Goal: Information Seeking & Learning: Learn about a topic

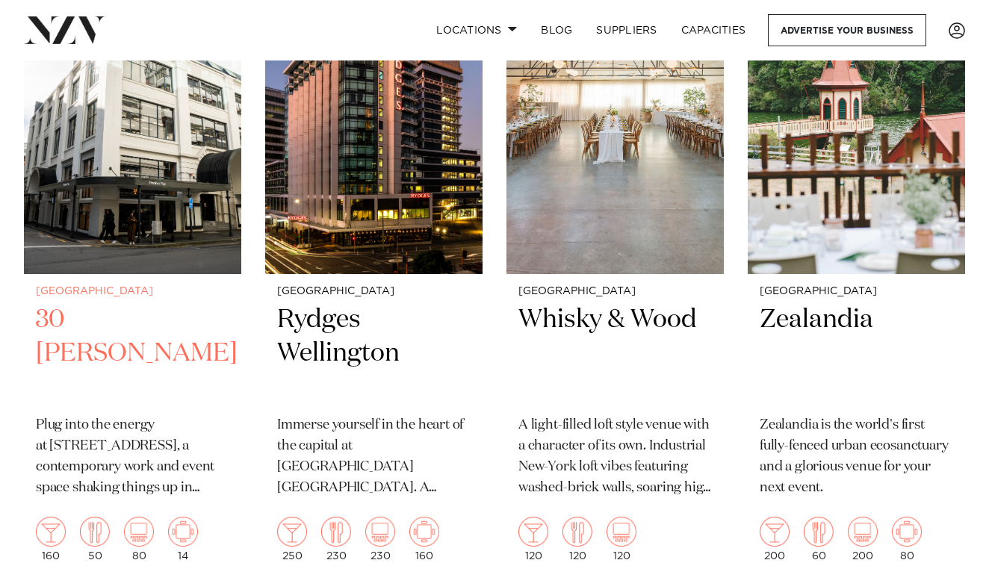
scroll to position [702, 0]
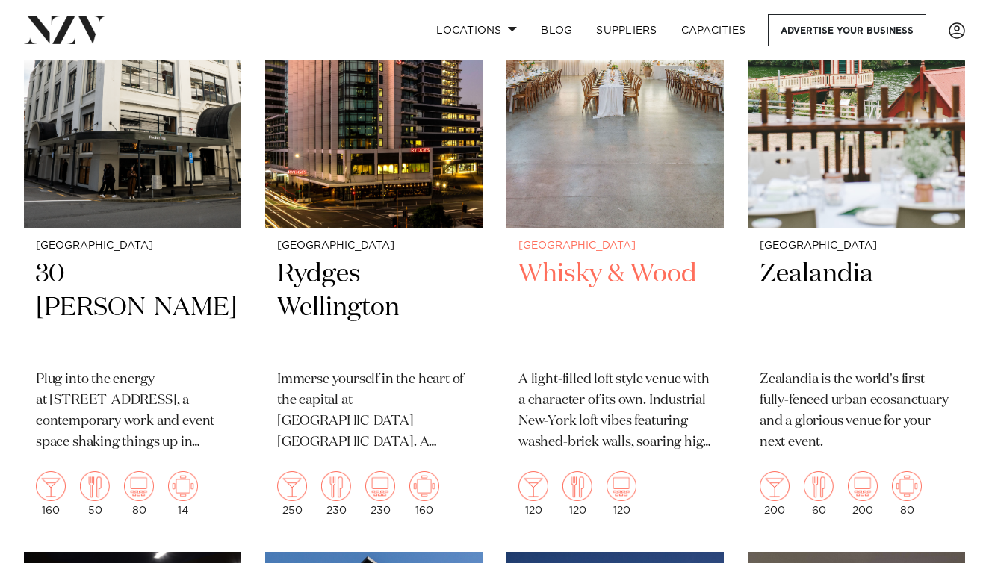
click at [561, 276] on h2 "Whisky & Wood" at bounding box center [614, 308] width 193 height 101
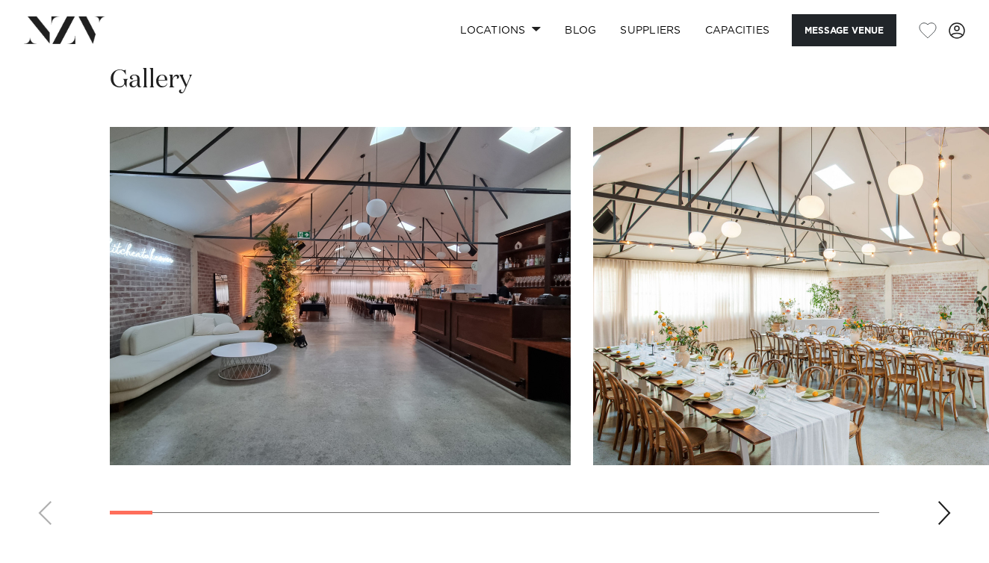
scroll to position [1408, 0]
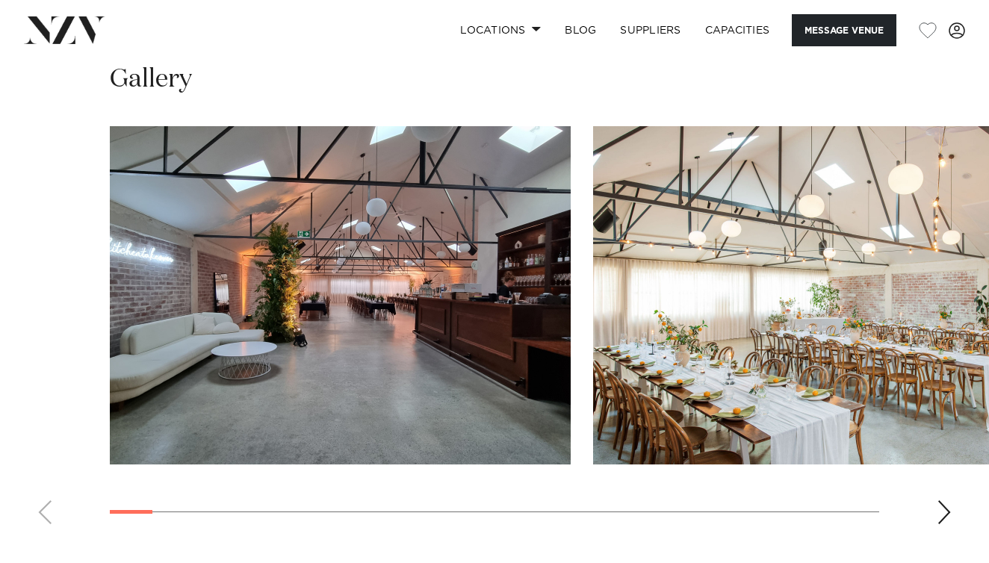
click at [939, 500] on div "Next slide" at bounding box center [943, 512] width 15 height 24
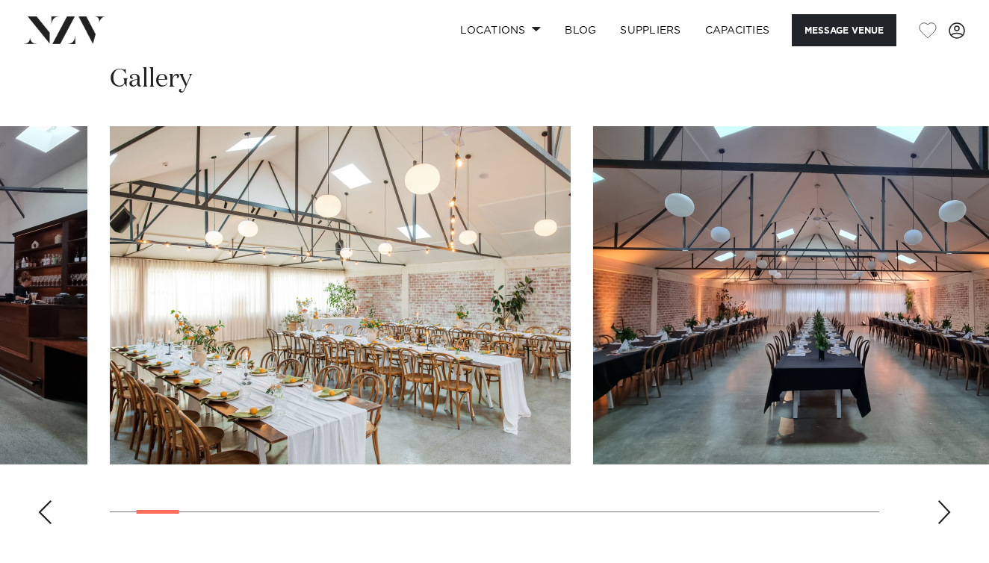
click at [939, 500] on div "Next slide" at bounding box center [943, 512] width 15 height 24
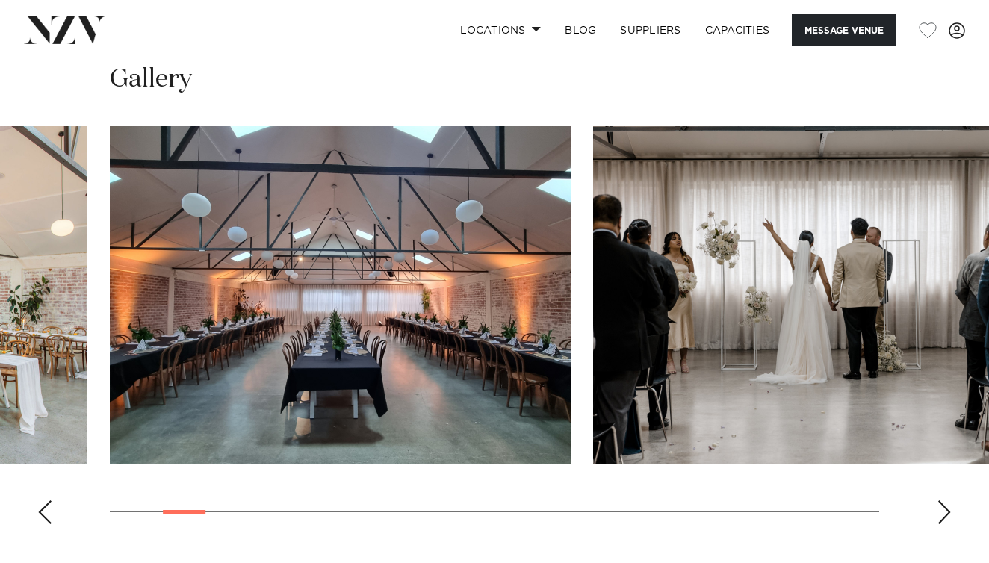
click at [939, 500] on div "Next slide" at bounding box center [943, 512] width 15 height 24
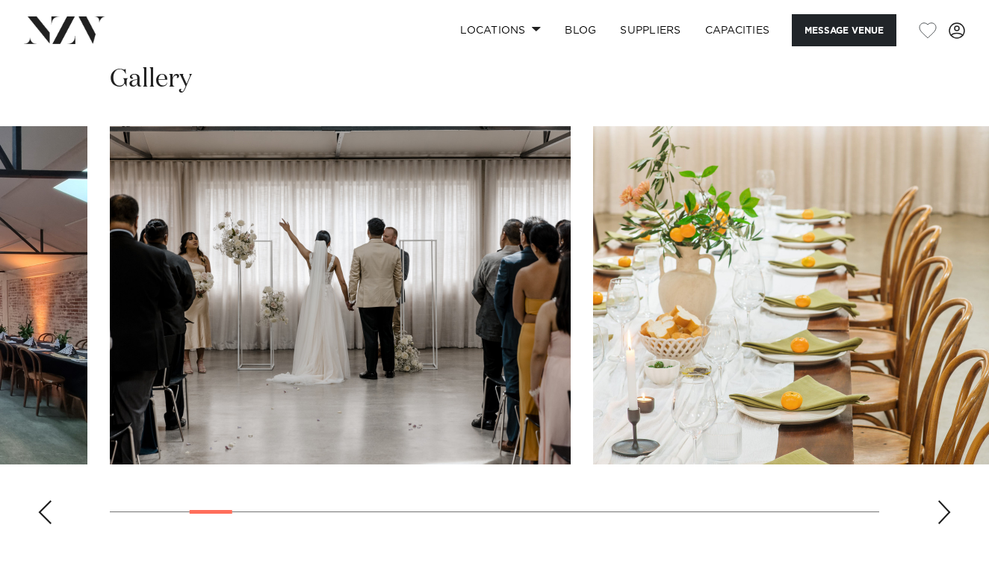
click at [939, 500] on div "Next slide" at bounding box center [943, 512] width 15 height 24
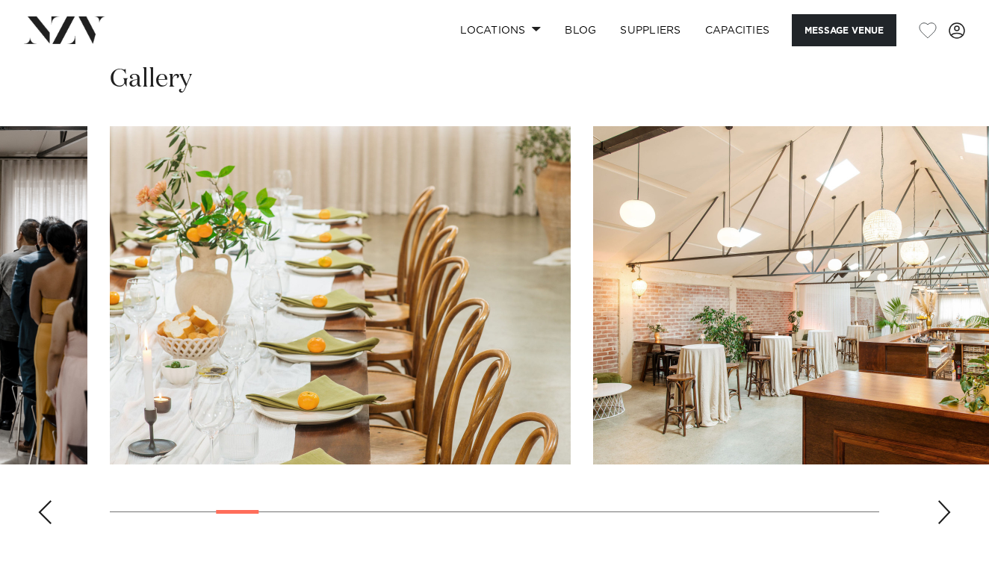
click at [939, 500] on div "Next slide" at bounding box center [943, 512] width 15 height 24
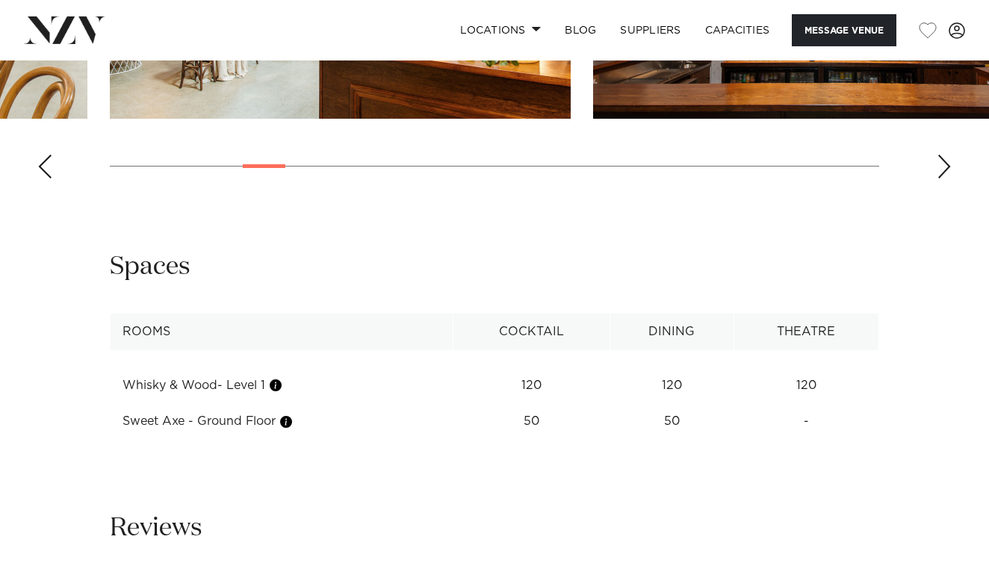
scroll to position [1553, 0]
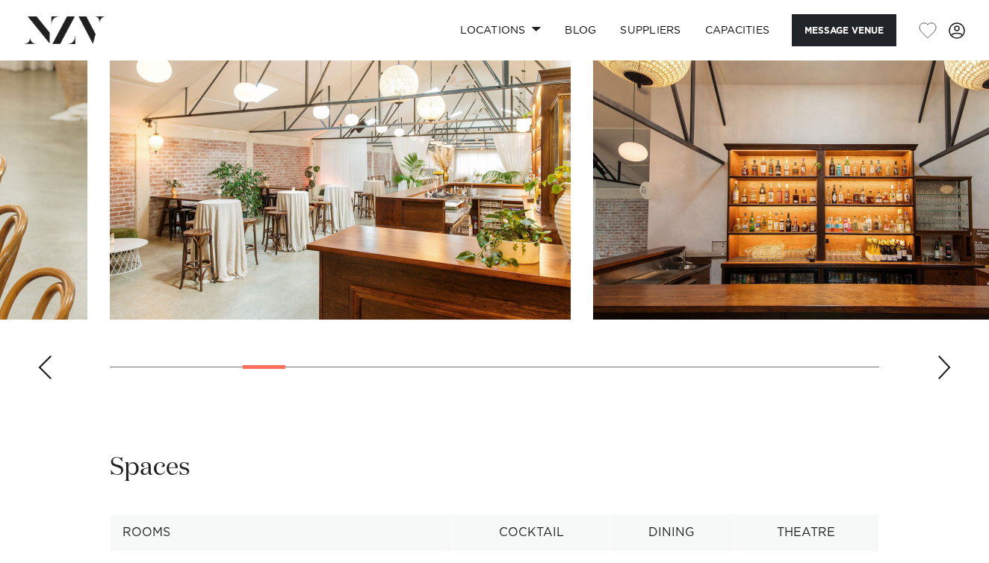
click at [48, 357] on div "Previous slide" at bounding box center [44, 367] width 15 height 24
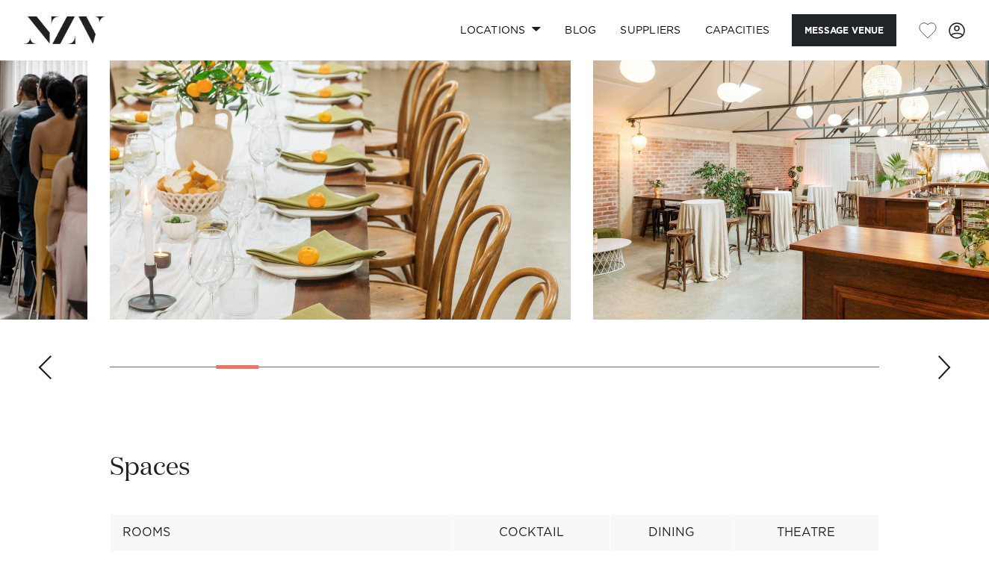
click at [48, 357] on div "Previous slide" at bounding box center [44, 367] width 15 height 24
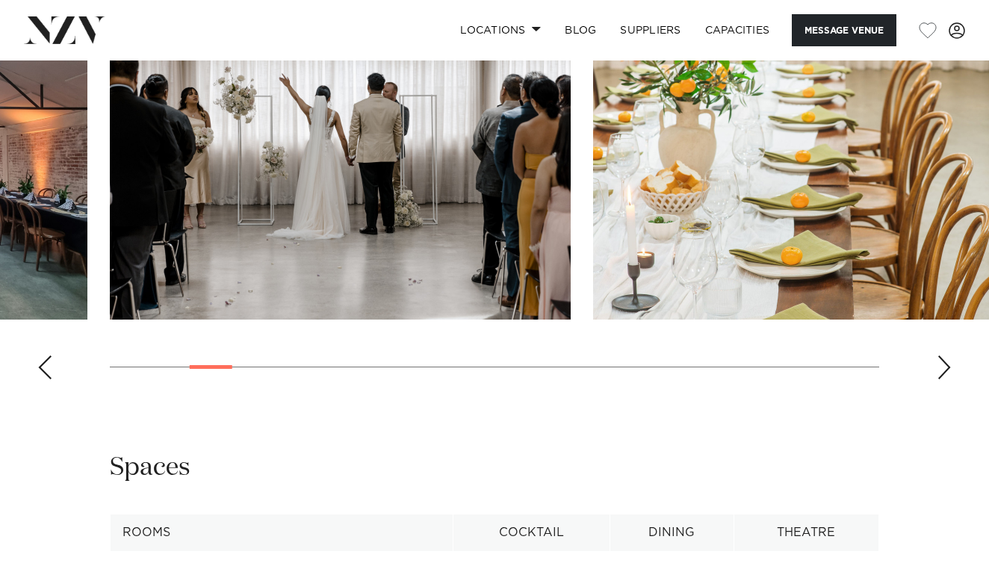
click at [48, 357] on div "Previous slide" at bounding box center [44, 367] width 15 height 24
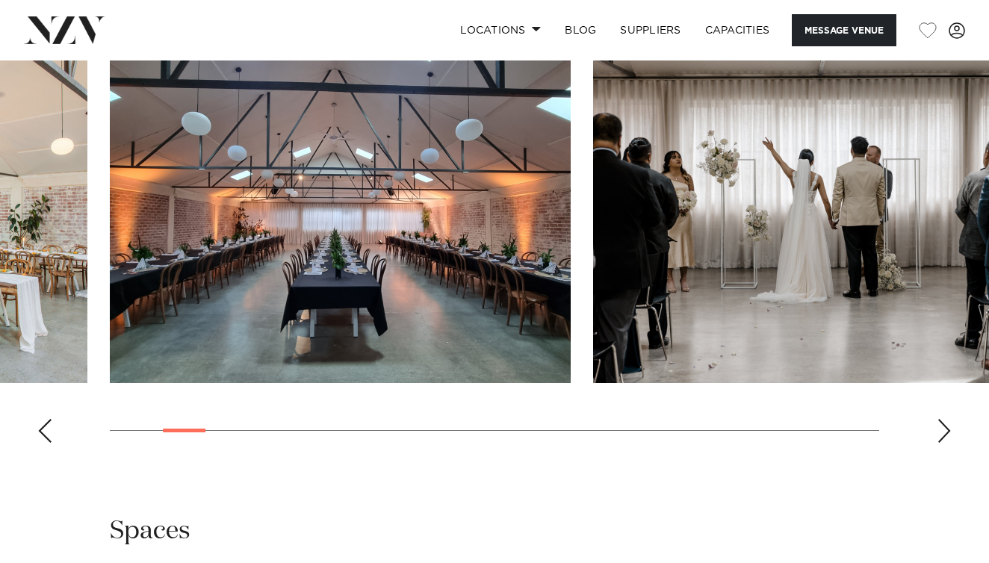
scroll to position [1493, 0]
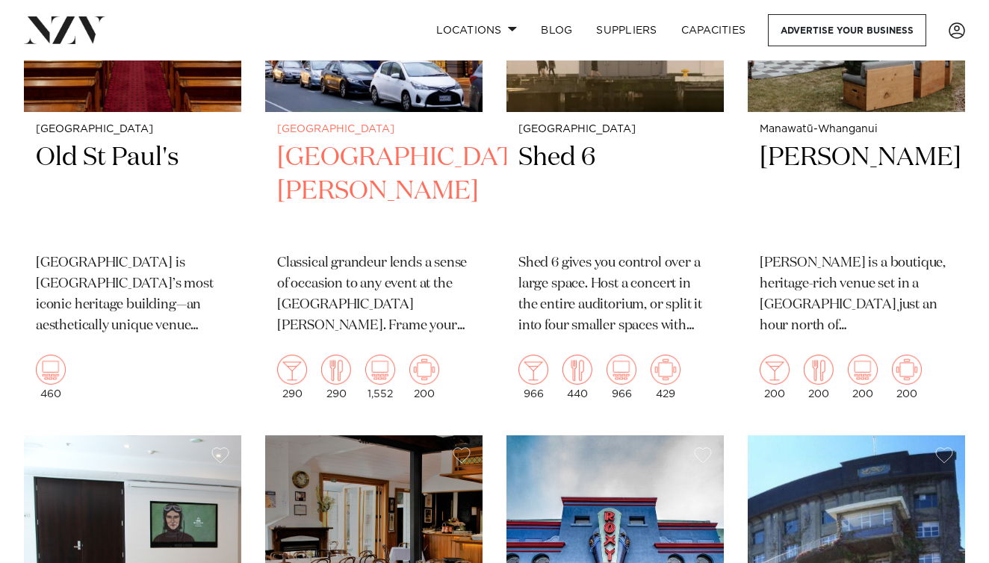
scroll to position [4184, 0]
